Goal: Information Seeking & Learning: Learn about a topic

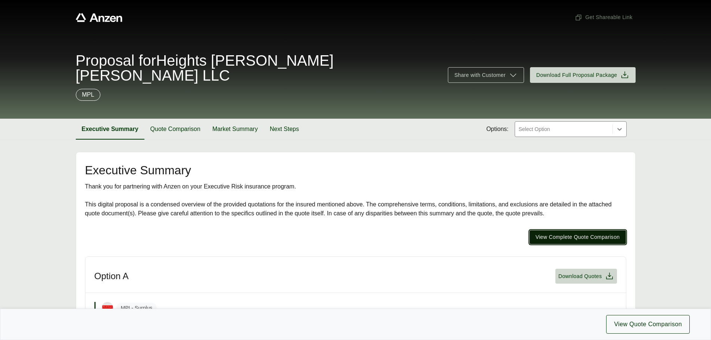
click at [579, 233] on span "View Complete Quote Comparison" at bounding box center [578, 237] width 84 height 8
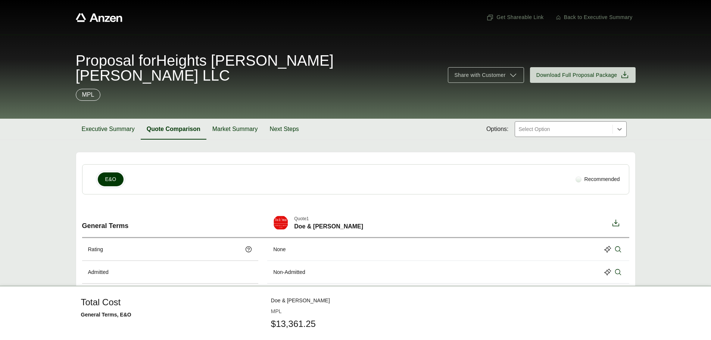
click at [231, 119] on button "Market Summary" at bounding box center [234, 129] width 57 height 21
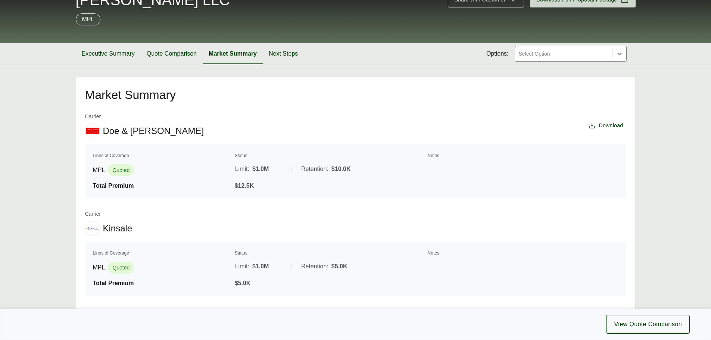
scroll to position [112, 0]
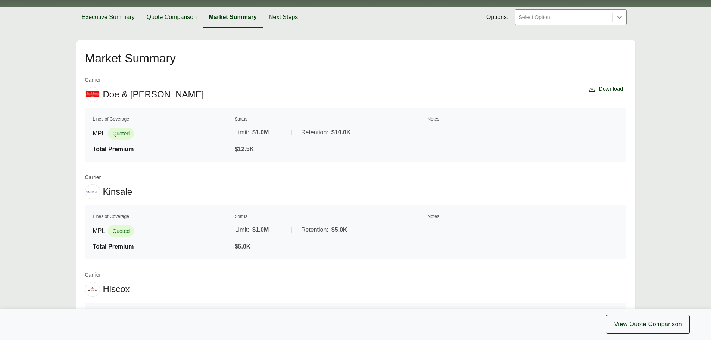
click at [448, 213] on th "Notes" at bounding box center [523, 216] width 192 height 7
click at [444, 213] on th "Notes" at bounding box center [523, 216] width 192 height 7
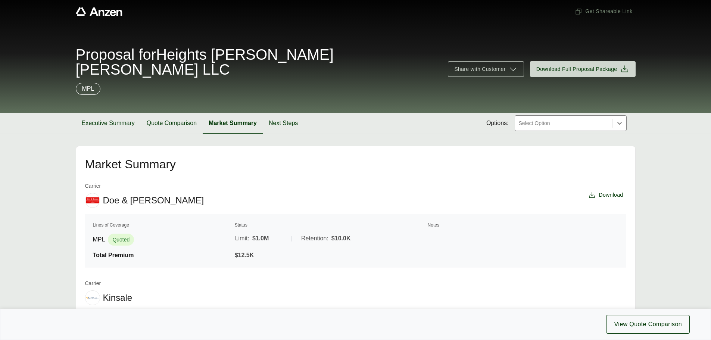
scroll to position [0, 0]
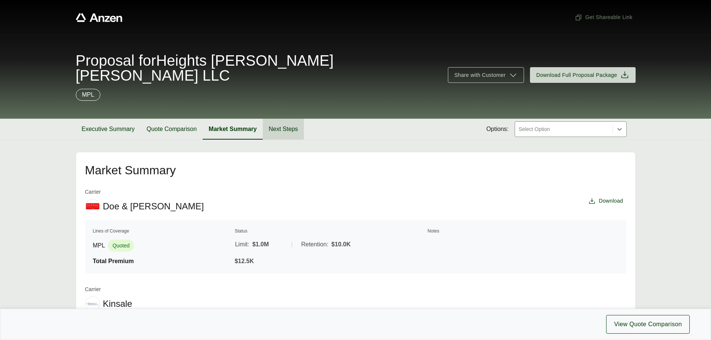
click at [293, 119] on button "Next Steps" at bounding box center [283, 129] width 41 height 21
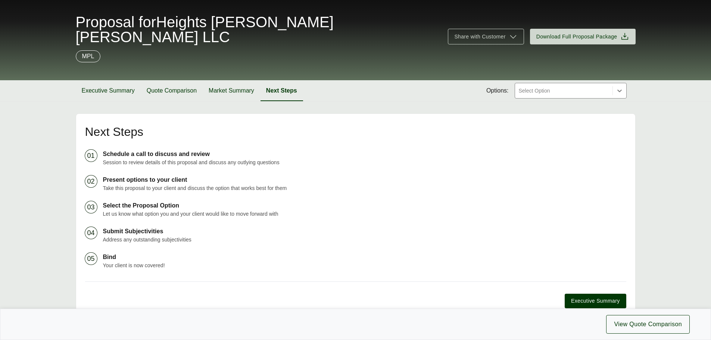
scroll to position [81, 0]
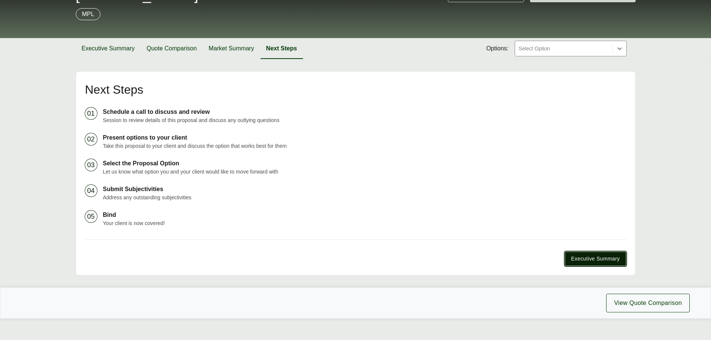
click at [613, 255] on span "Executive Summary" at bounding box center [595, 259] width 49 height 8
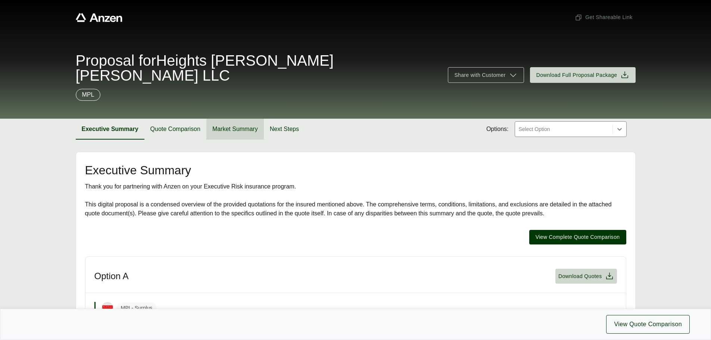
click at [228, 119] on button "Market Summary" at bounding box center [234, 129] width 57 height 21
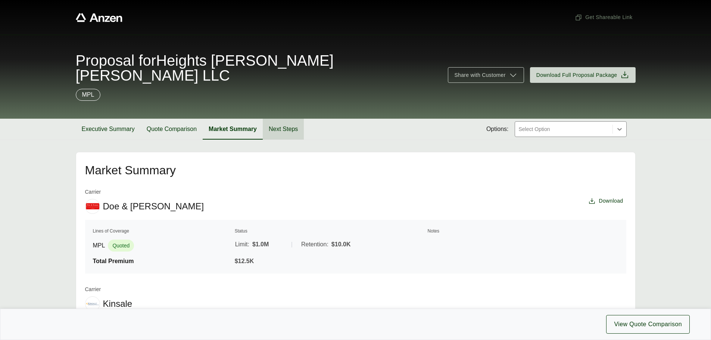
click at [282, 119] on button "Next Steps" at bounding box center [283, 129] width 41 height 21
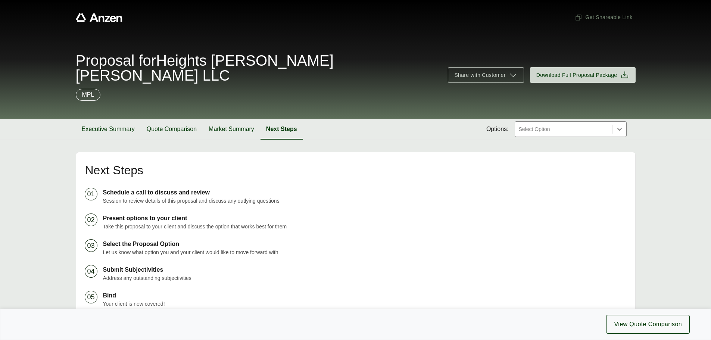
click at [85, 90] on p "MPL" at bounding box center [88, 94] width 12 height 9
